Goal: Task Accomplishment & Management: Use online tool/utility

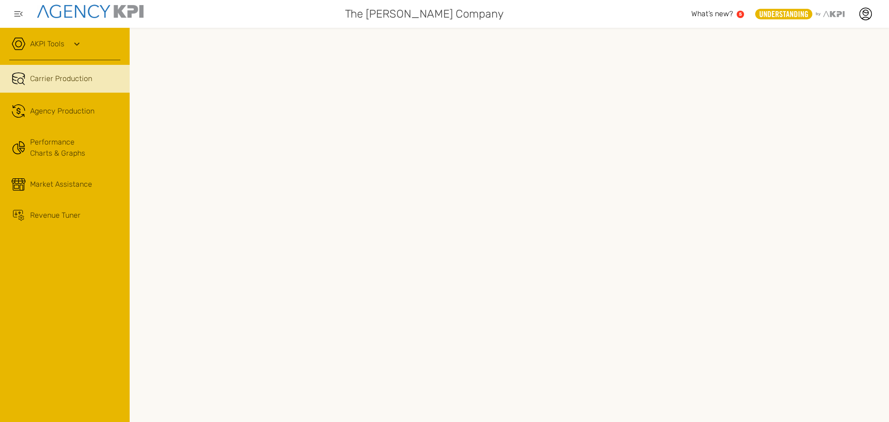
click at [62, 41] on link "AKPI Tools" at bounding box center [47, 43] width 34 height 11
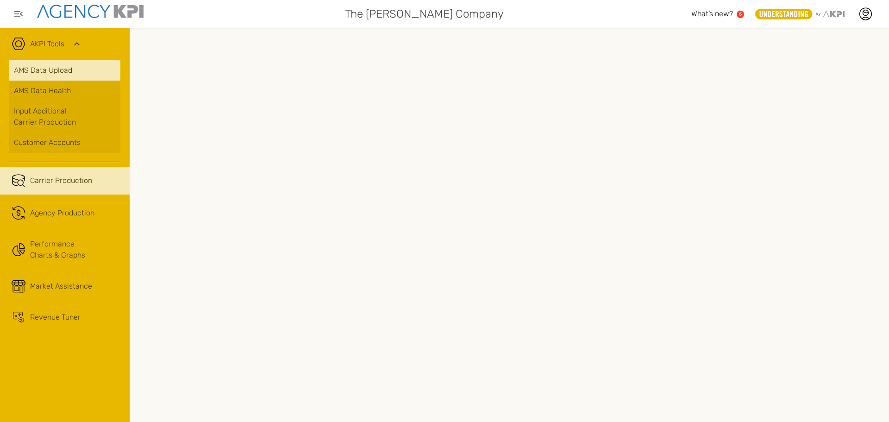
click at [96, 76] on link "AMS Data Upload" at bounding box center [64, 70] width 111 height 20
click at [861, 14] on icon at bounding box center [865, 14] width 14 height 14
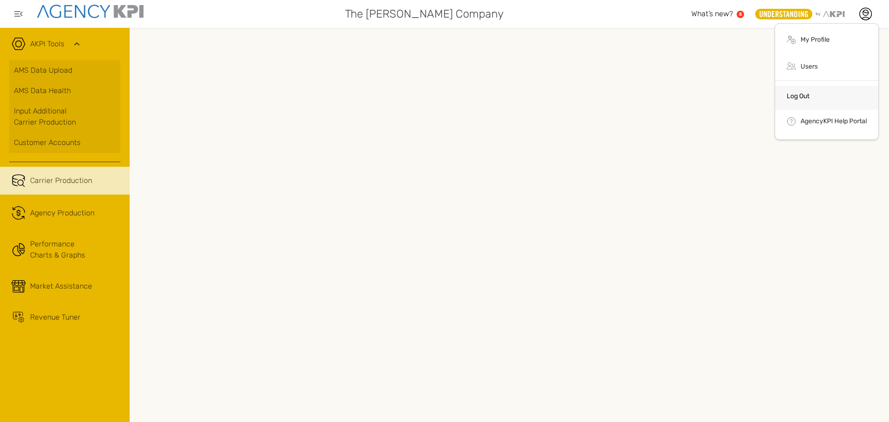
click at [793, 98] on link "Log Out" at bounding box center [797, 96] width 23 height 8
